Goal: Task Accomplishment & Management: Use online tool/utility

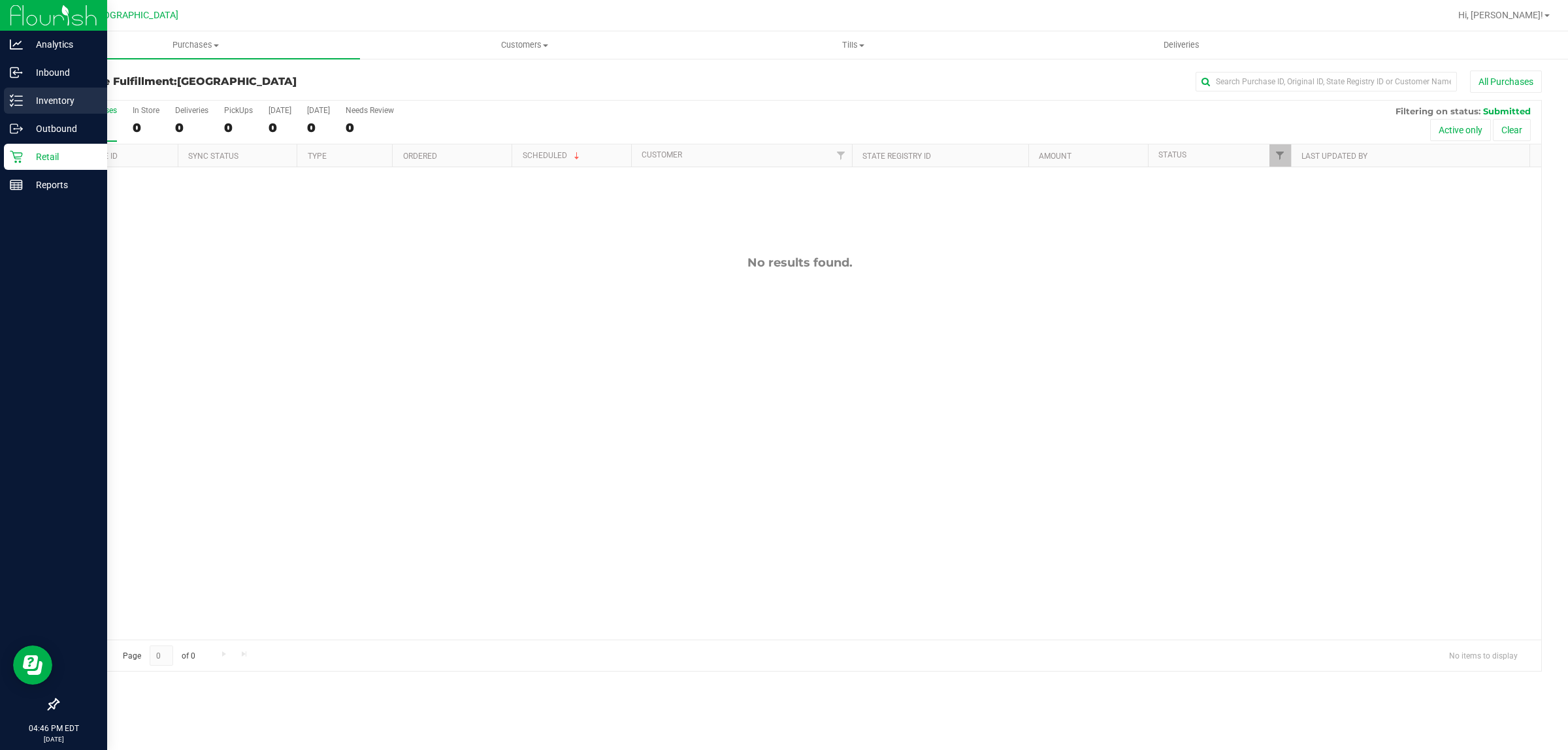
click at [39, 109] on div "Inventory" at bounding box center [55, 101] width 104 height 26
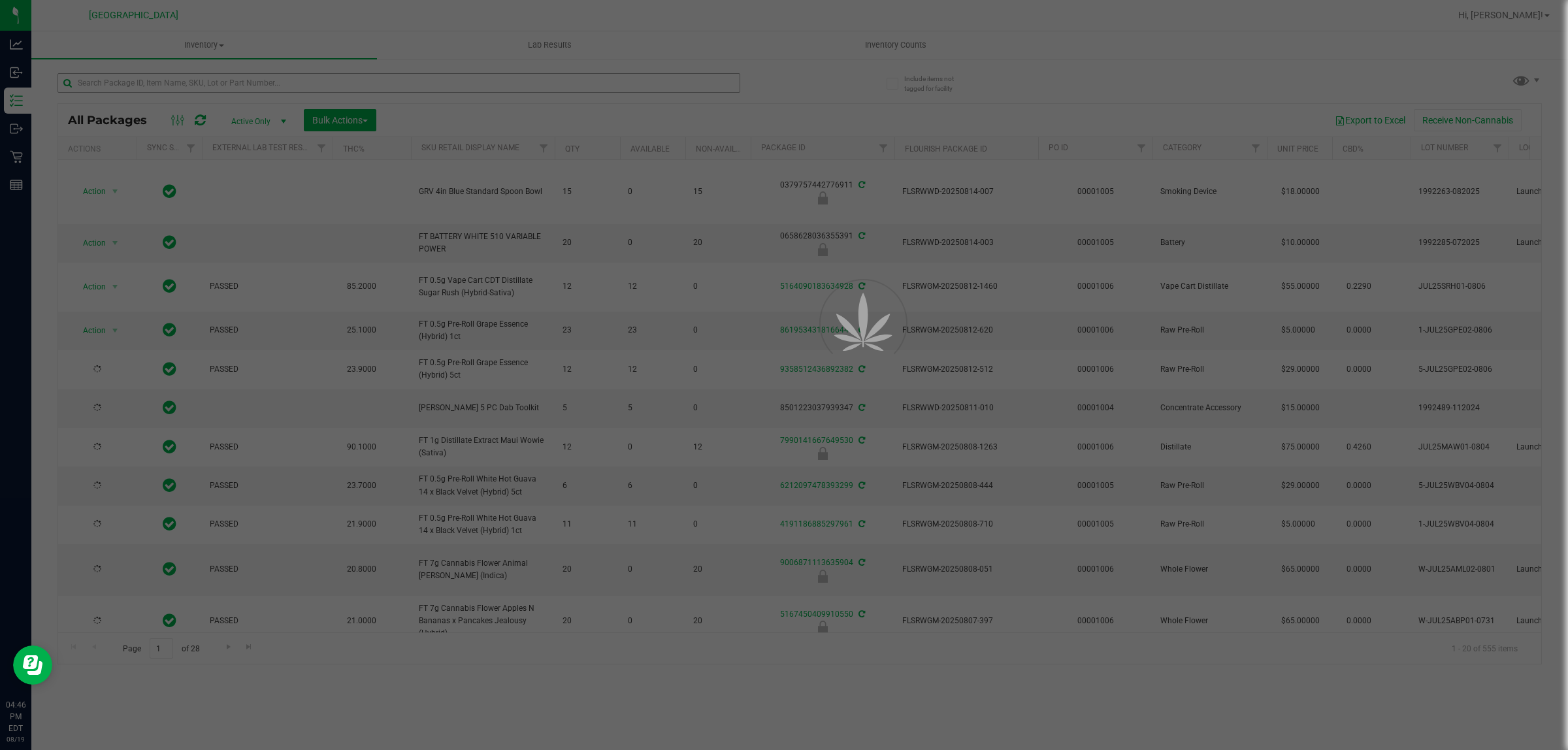
click at [366, 77] on div at bounding box center [784, 375] width 1568 height 750
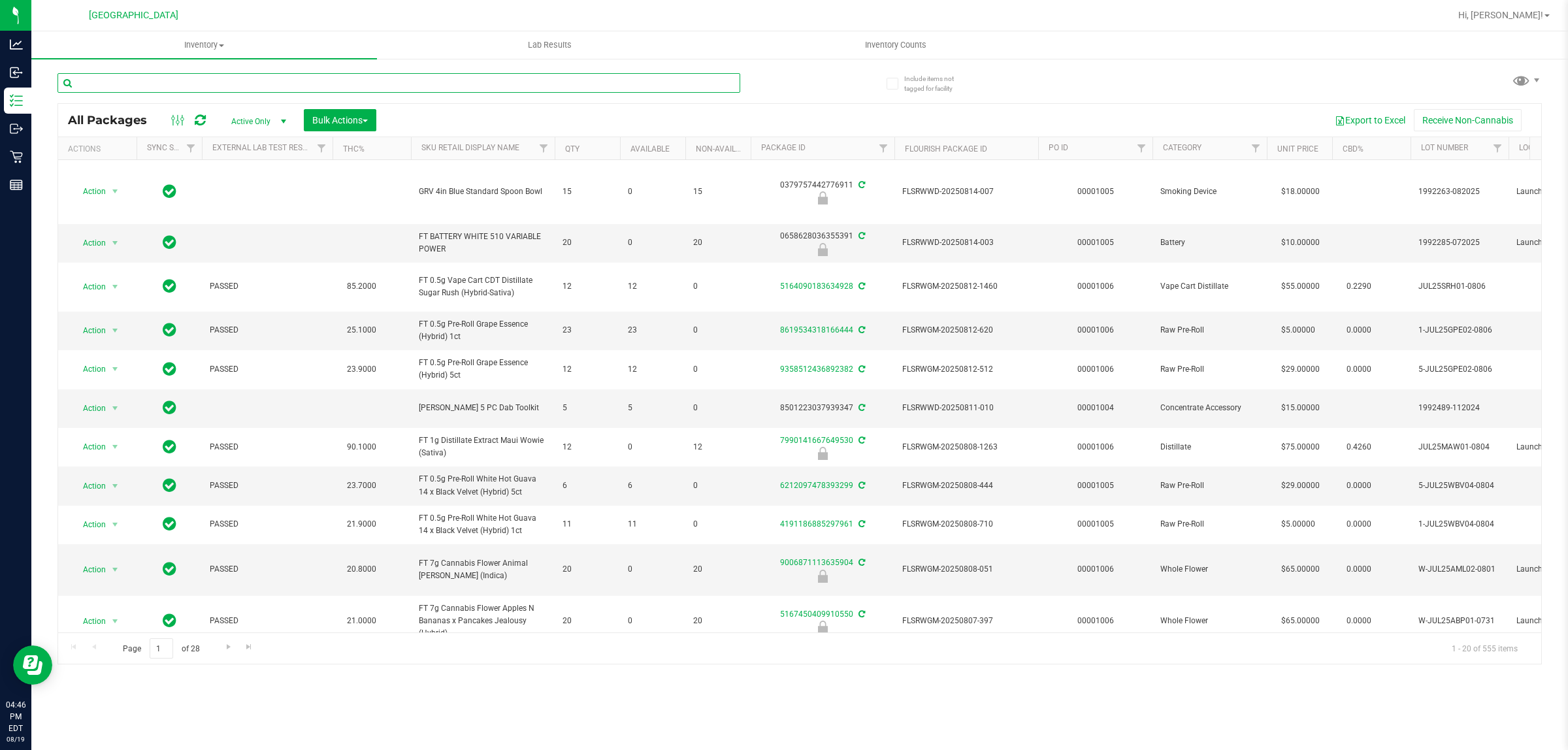
click at [366, 77] on input "text" at bounding box center [399, 82] width 683 height 19
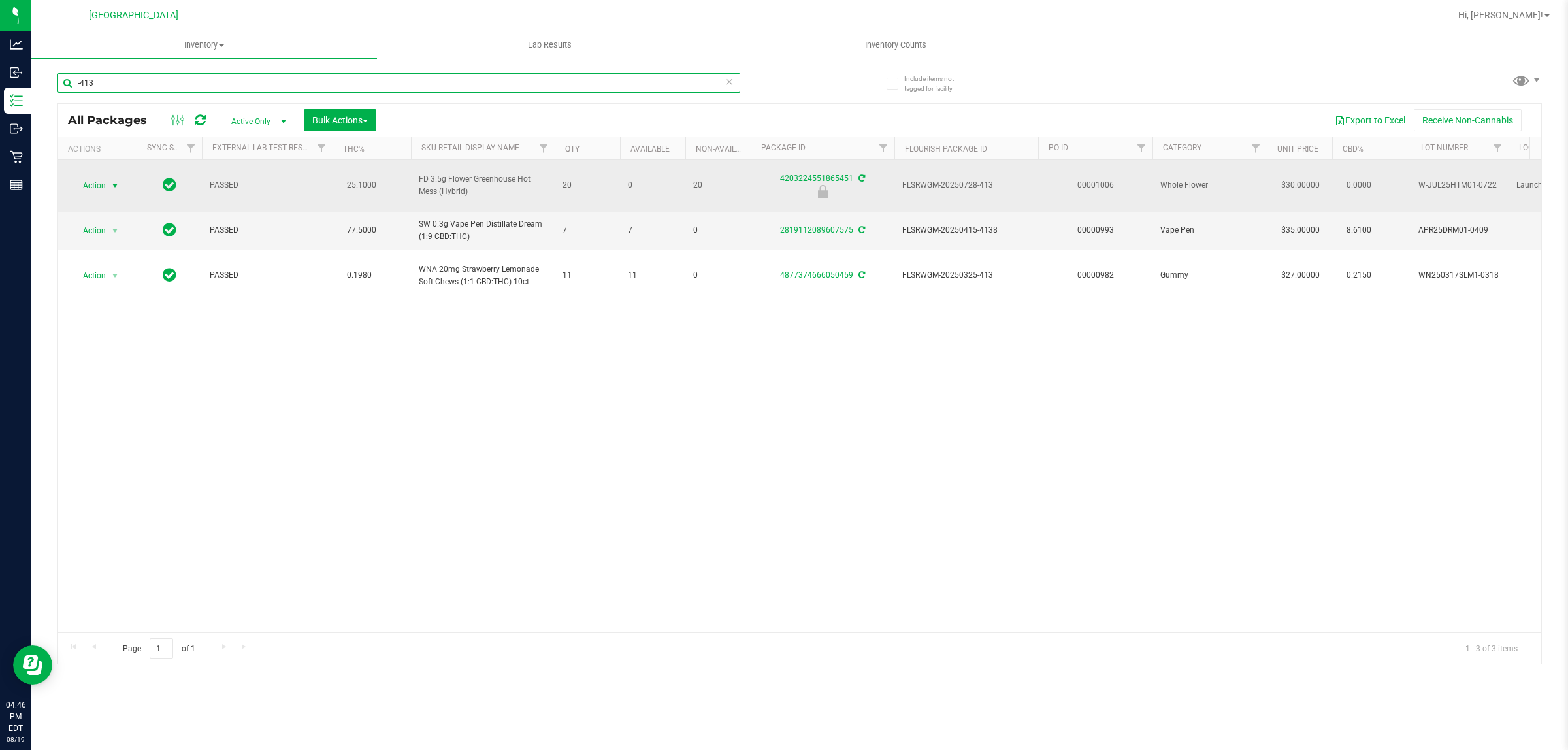
type input "-413"
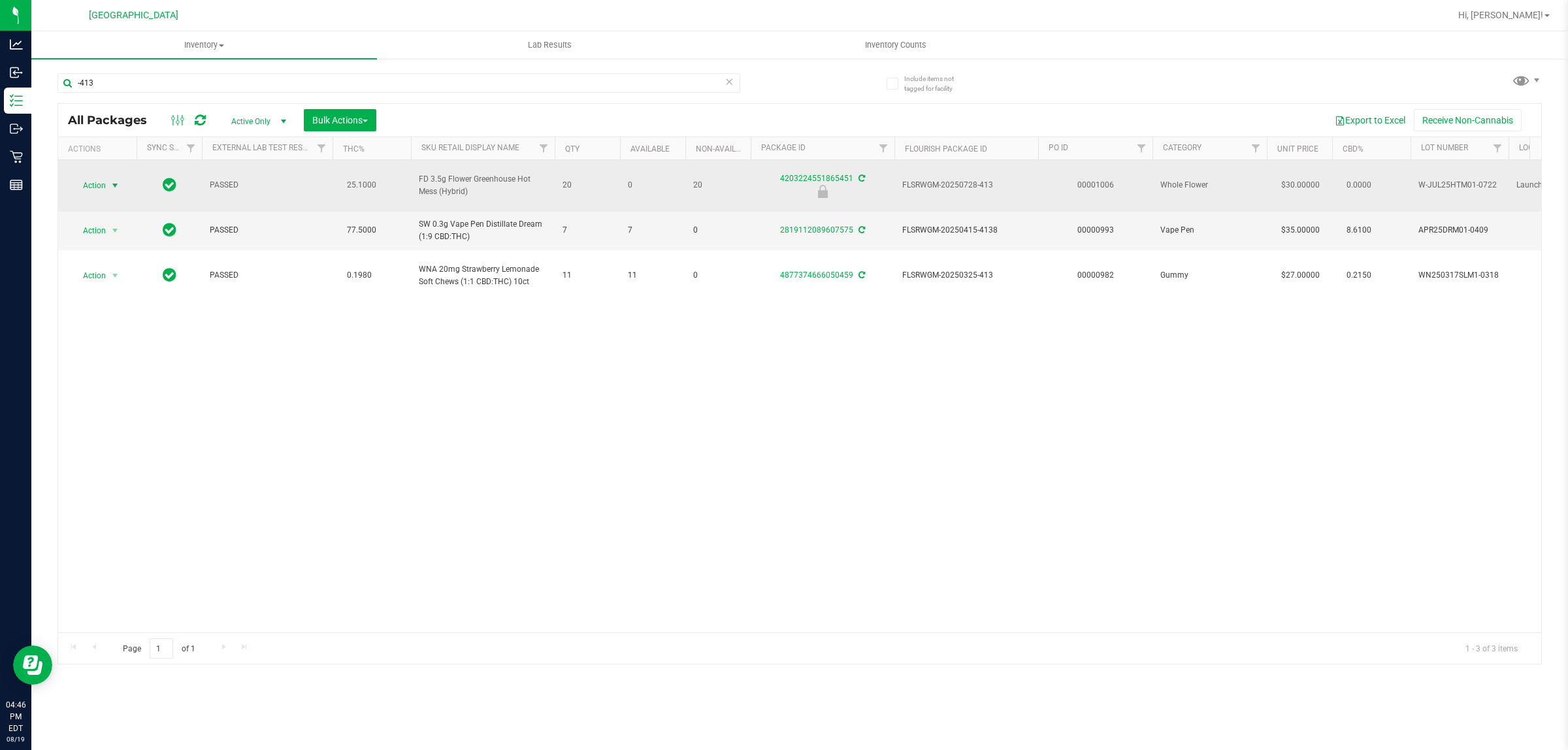
click at [74, 176] on span "Action" at bounding box center [89, 185] width 35 height 18
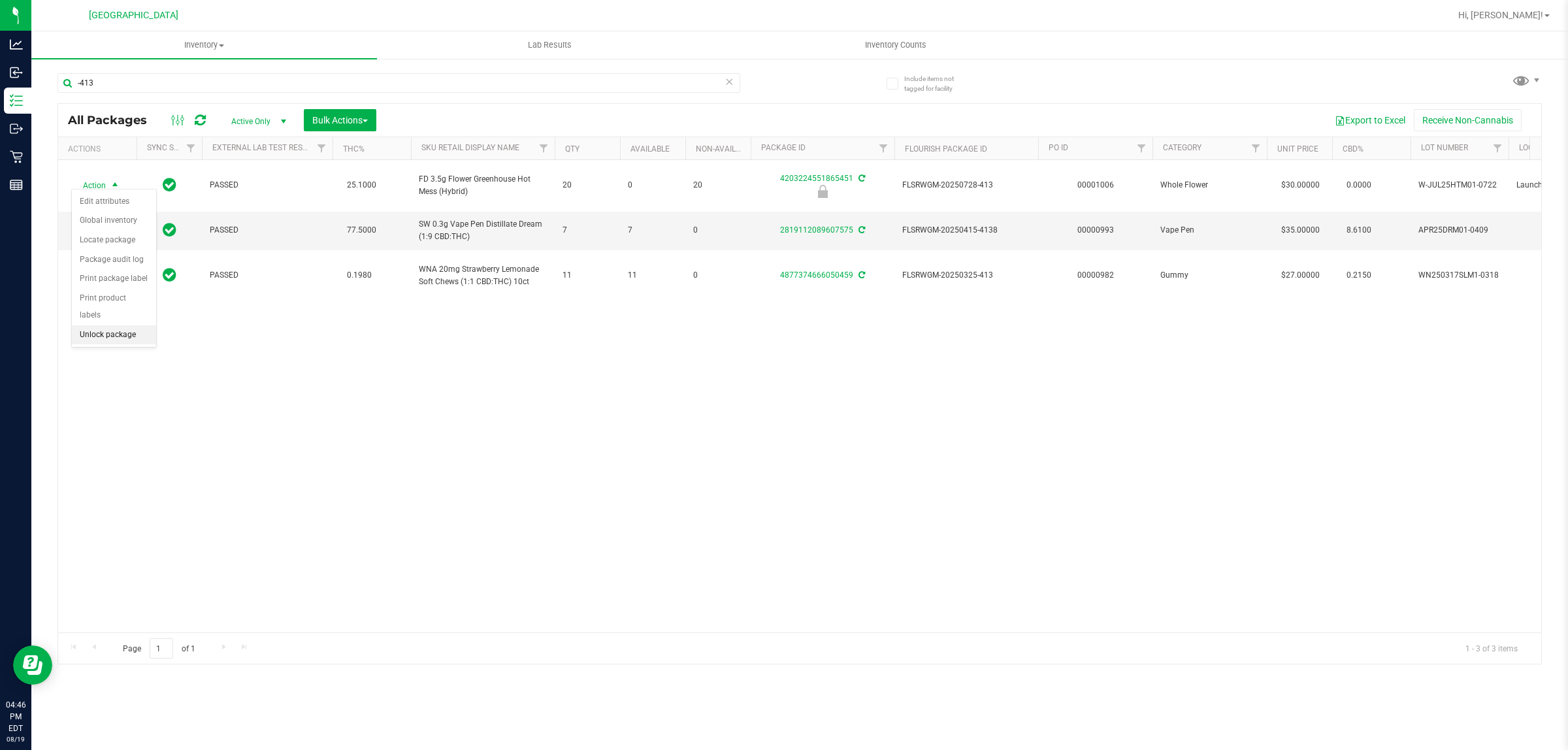
click at [104, 325] on li "Unlock package" at bounding box center [114, 335] width 84 height 19
